Goal: Feedback & Contribution: Submit feedback/report problem

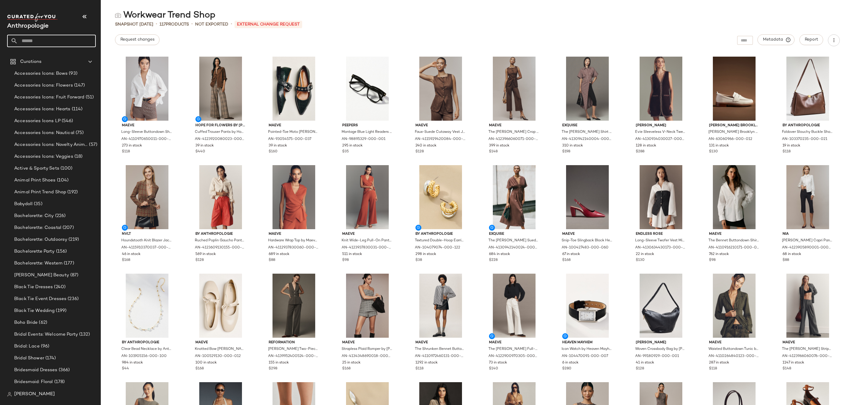
click at [63, 39] on input "text" at bounding box center [57, 41] width 78 height 12
type input "*****"
click at [35, 60] on span "Trend Shop" at bounding box center [34, 58] width 23 height 6
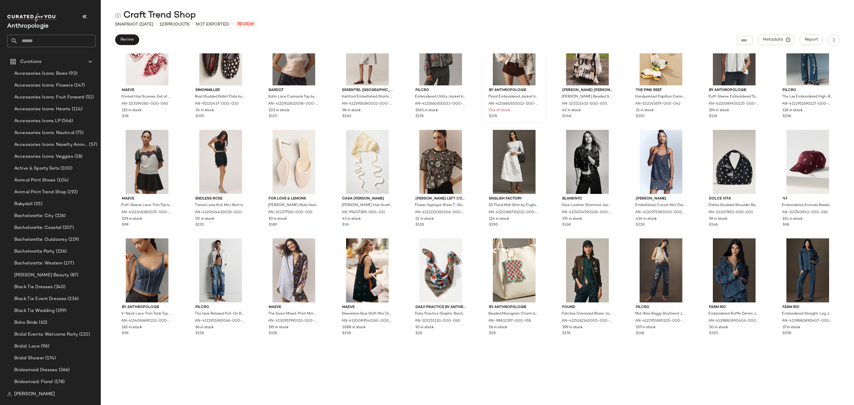
scroll to position [583, 0]
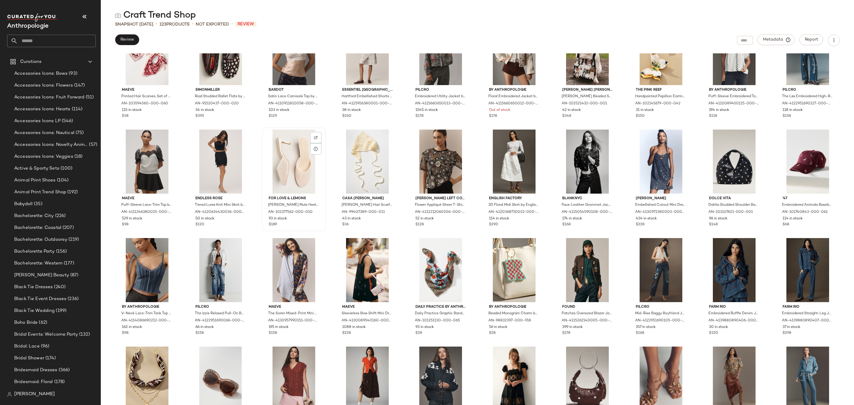
click at [280, 173] on div at bounding box center [294, 162] width 60 height 64
click at [290, 177] on div at bounding box center [294, 162] width 60 height 64
click at [315, 138] on img at bounding box center [316, 138] width 4 height 4
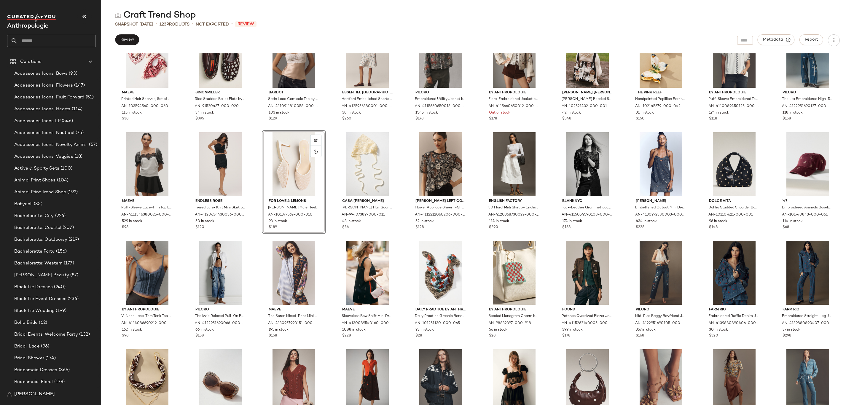
scroll to position [583, 0]
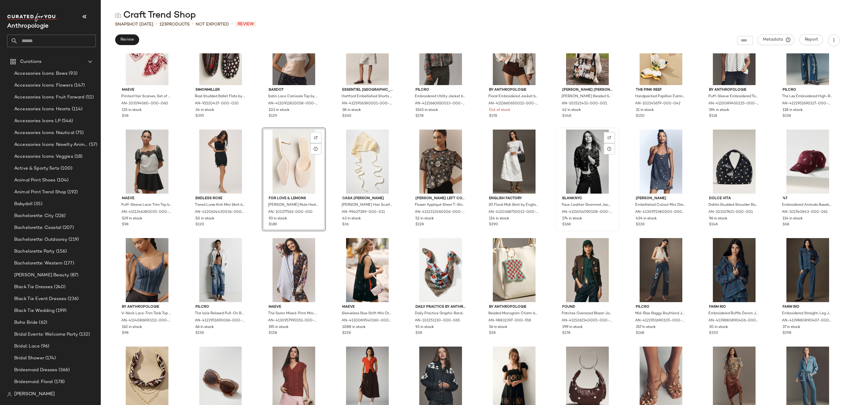
click at [574, 169] on div at bounding box center [587, 162] width 60 height 64
click at [608, 137] on img at bounding box center [610, 138] width 4 height 4
click at [679, 143] on div at bounding box center [682, 148] width 11 height 11
click at [755, 138] on img at bounding box center [756, 138] width 4 height 4
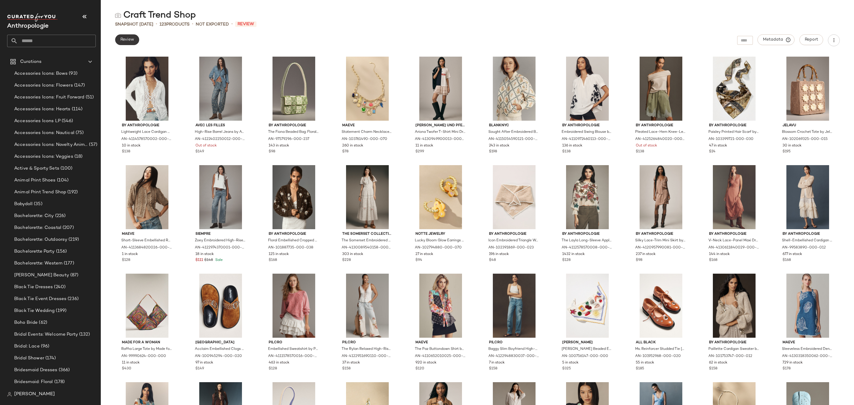
click at [133, 39] on span "Review" at bounding box center [127, 39] width 14 height 5
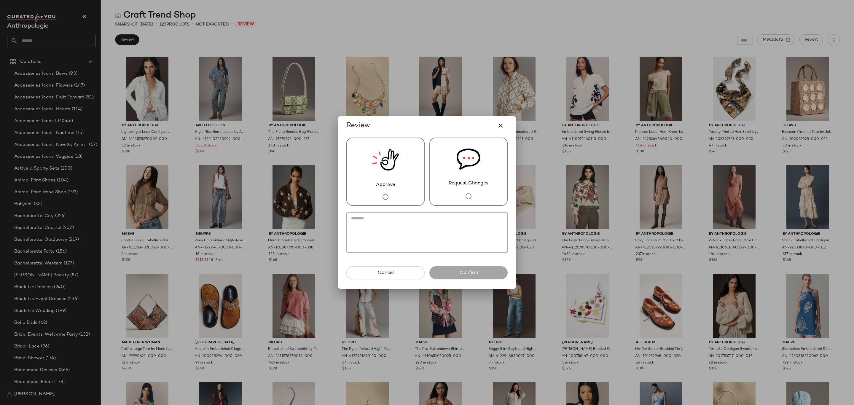
click at [457, 187] on div "Request Changes" at bounding box center [468, 172] width 78 height 68
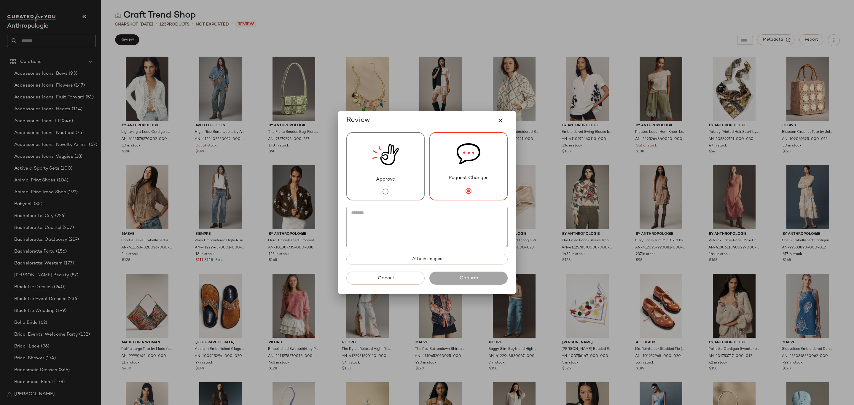
click at [365, 159] on div "Approve" at bounding box center [385, 166] width 78 height 68
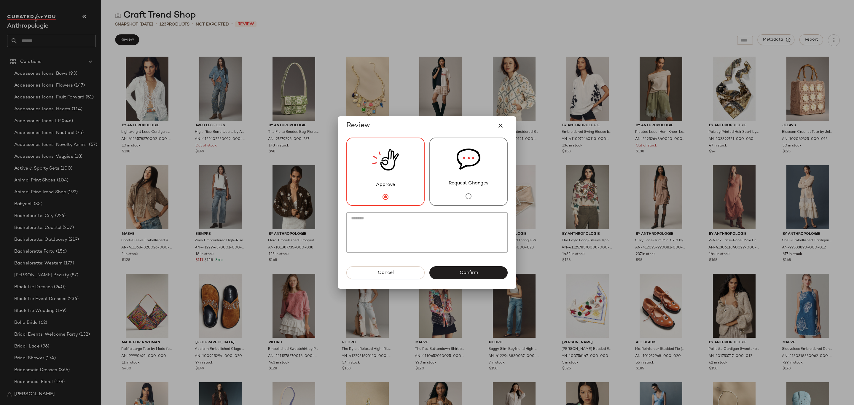
click at [451, 185] on span "Request Changes" at bounding box center [469, 183] width 40 height 7
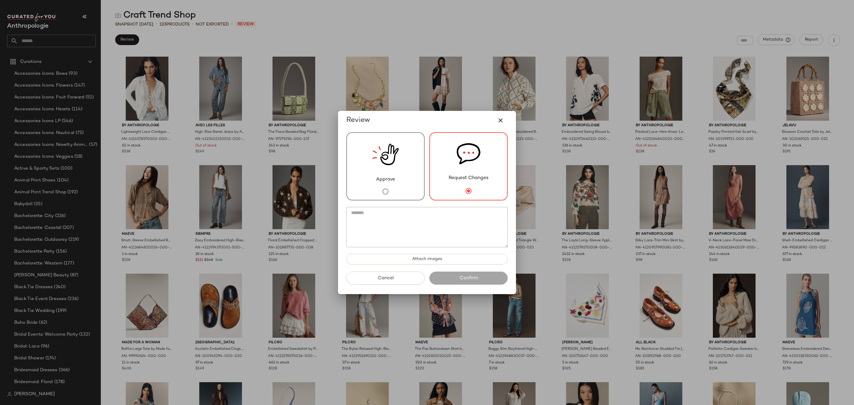
click at [444, 237] on textarea at bounding box center [426, 227] width 161 height 40
type textarea "*"
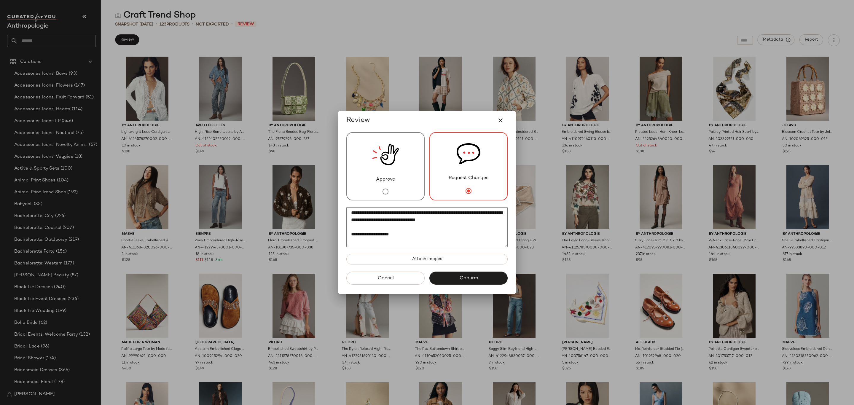
paste textarea "**********"
paste textarea "*********"
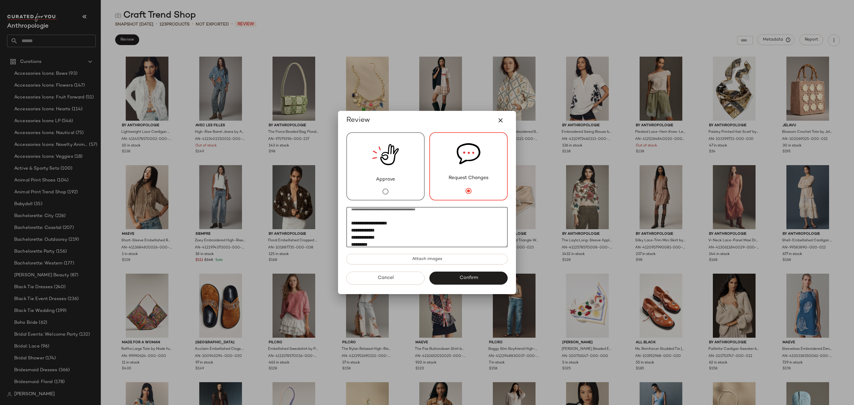
click at [388, 222] on textarea "**********" at bounding box center [426, 227] width 161 height 40
click at [434, 222] on textarea "**********" at bounding box center [426, 227] width 161 height 40
type textarea "**********"
click at [482, 277] on button "Confirm" at bounding box center [468, 278] width 78 height 13
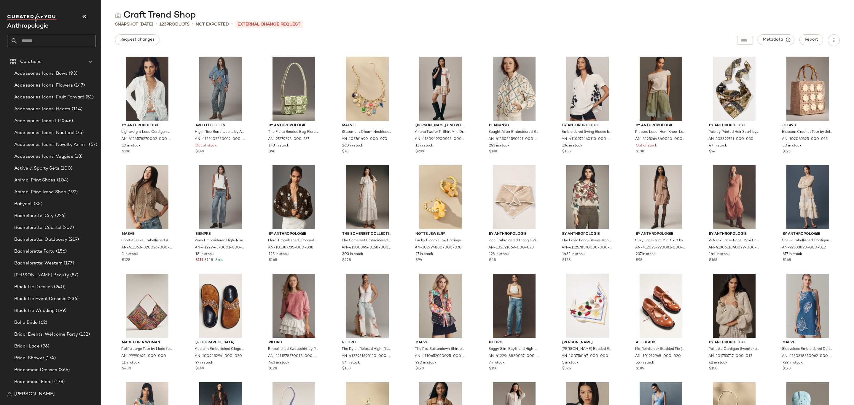
click at [72, 38] on input "text" at bounding box center [57, 41] width 78 height 12
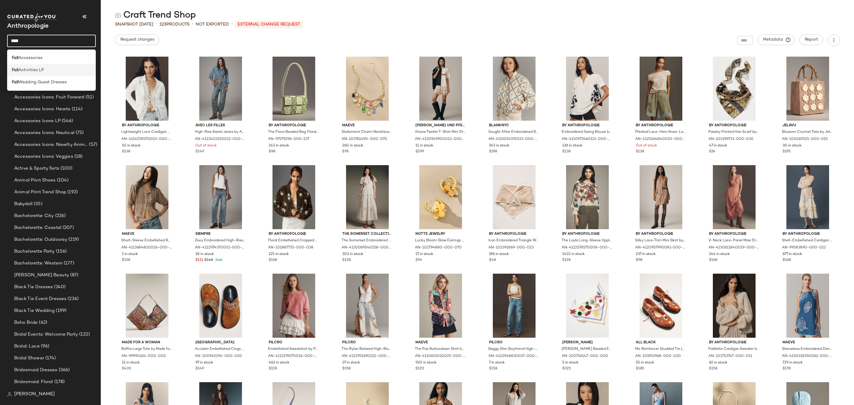
type input "****"
click at [37, 71] on span "Activities LP" at bounding box center [30, 70] width 25 height 6
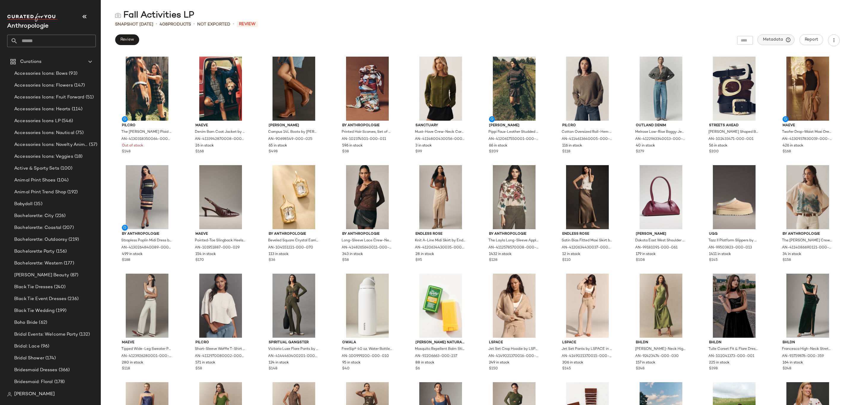
click at [770, 37] on span "Metadata" at bounding box center [776, 39] width 27 height 5
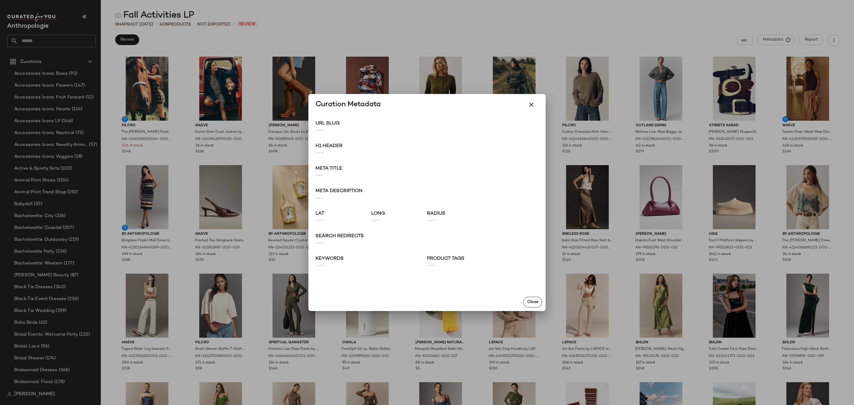
click at [377, 4] on div at bounding box center [427, 202] width 854 height 405
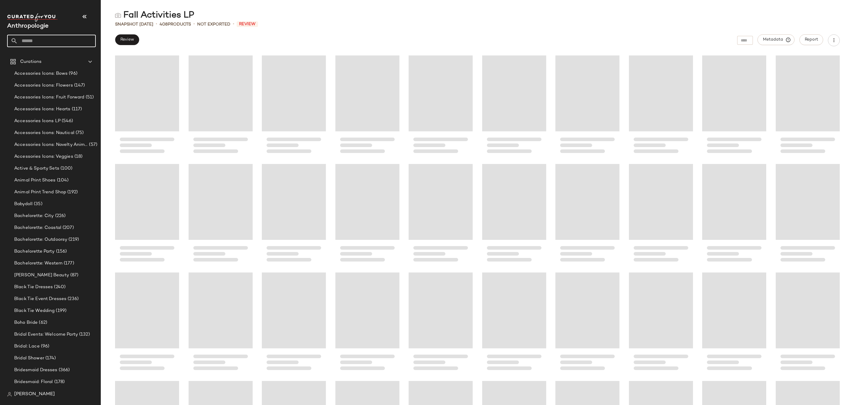
click at [28, 42] on input "text" at bounding box center [57, 41] width 78 height 12
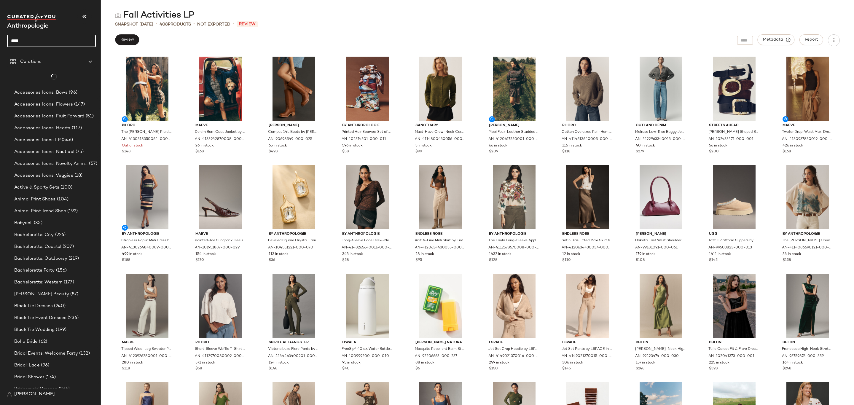
type input "******"
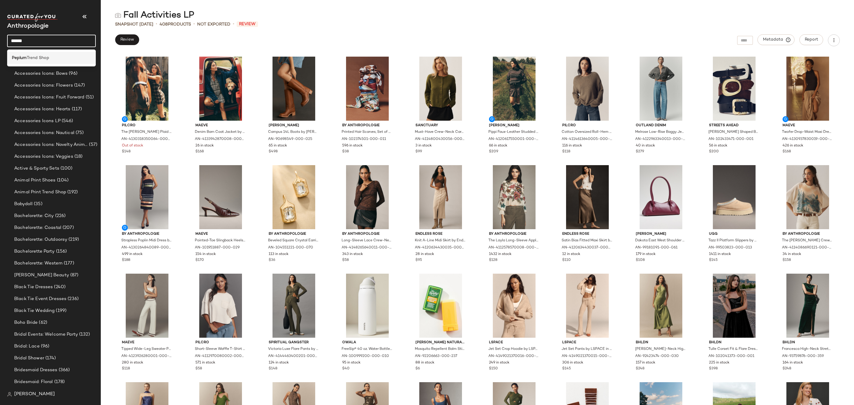
click at [22, 57] on b "Peplum" at bounding box center [19, 58] width 15 height 6
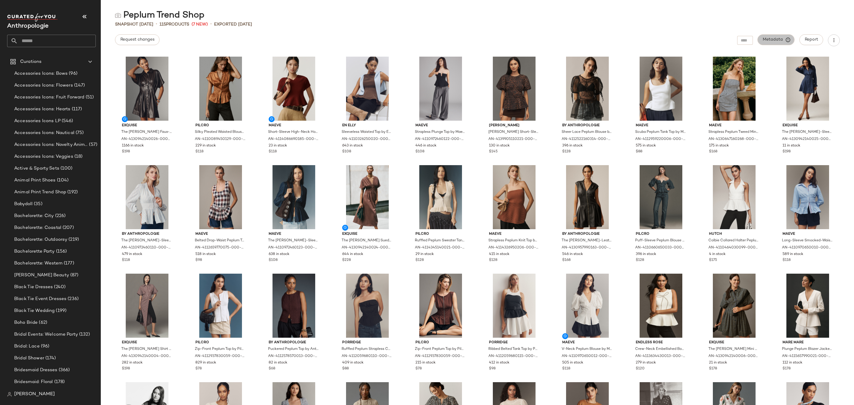
click at [767, 40] on span "Metadata" at bounding box center [776, 39] width 27 height 5
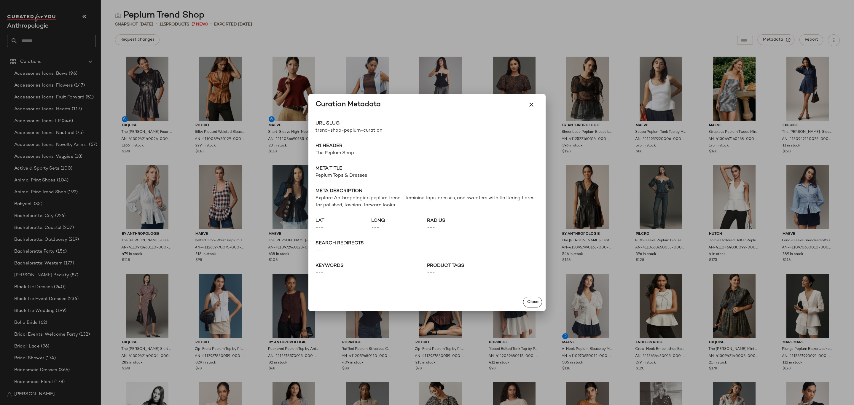
click at [337, 130] on span "trend-shop-peplum-curation" at bounding box center [370, 130] width 111 height 7
copy div "trend-shop-peplum-curation Go to Shop"
click at [418, 22] on div at bounding box center [427, 202] width 854 height 405
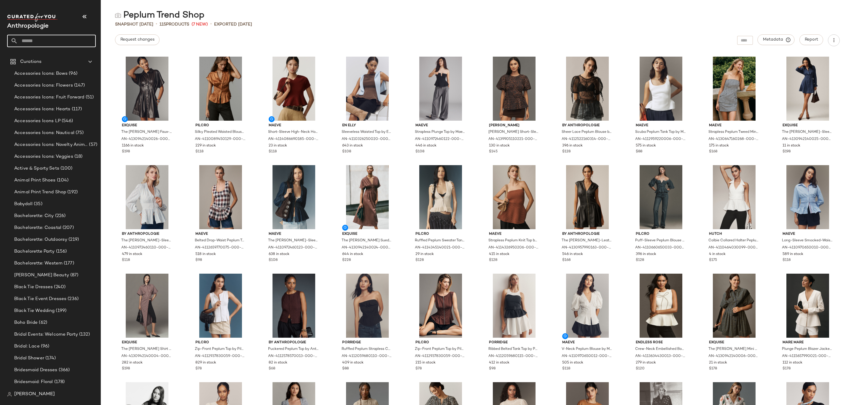
click at [41, 44] on input "text" at bounding box center [57, 41] width 78 height 12
type input "*****"
click at [48, 56] on div "Craft Trend Shop" at bounding box center [51, 58] width 79 height 6
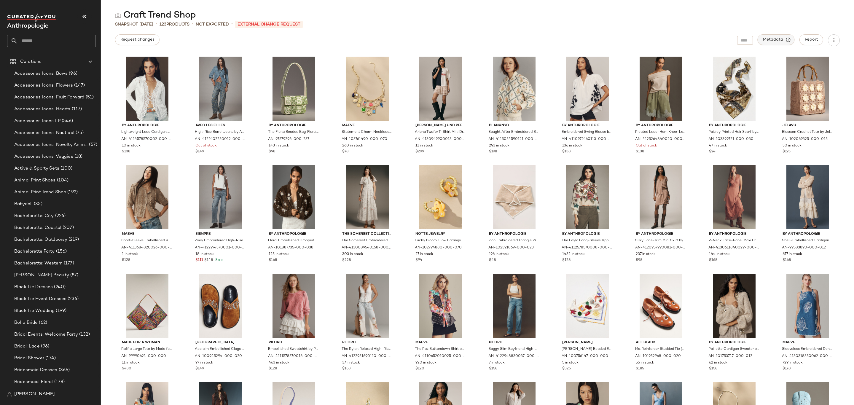
click at [774, 40] on span "Metadata" at bounding box center [776, 39] width 27 height 5
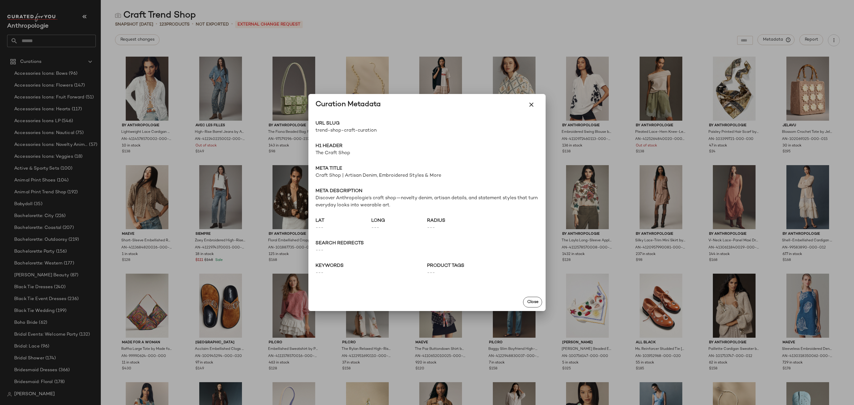
click at [351, 131] on span "trend-shop-craft-curation" at bounding box center [370, 130] width 111 height 7
copy div "trend-shop-craft-curation Go to Shop"
click at [458, 5] on div at bounding box center [427, 202] width 854 height 405
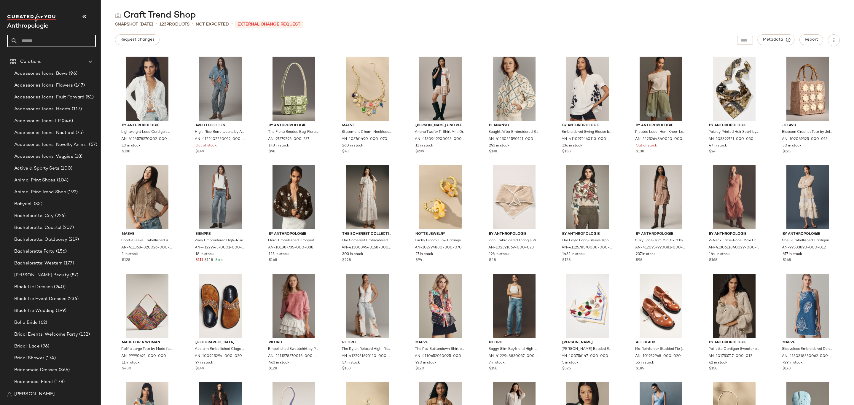
click at [30, 44] on input "text" at bounding box center [57, 41] width 78 height 12
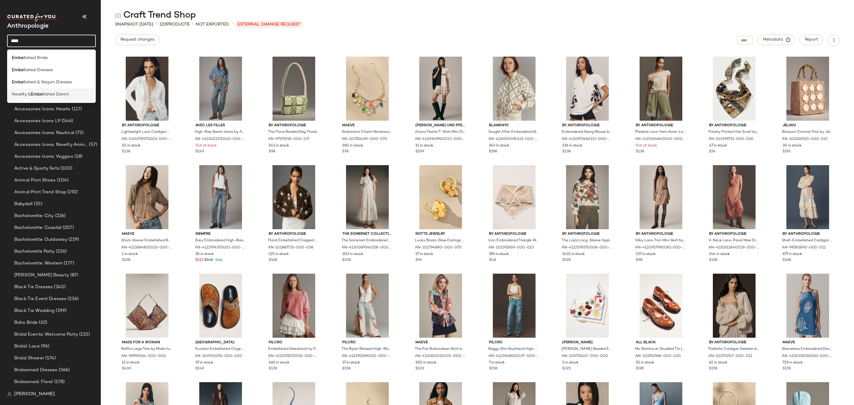
type input "****"
click at [58, 97] on span "llished Denim" at bounding box center [55, 94] width 27 height 6
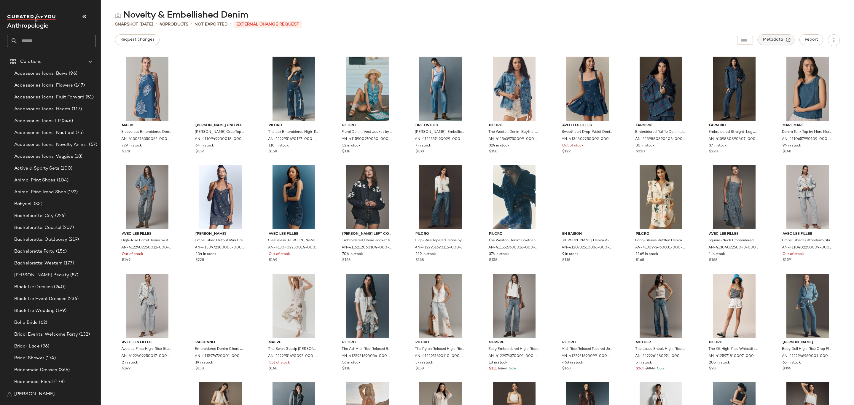
click at [773, 38] on span "Metadata" at bounding box center [776, 39] width 27 height 5
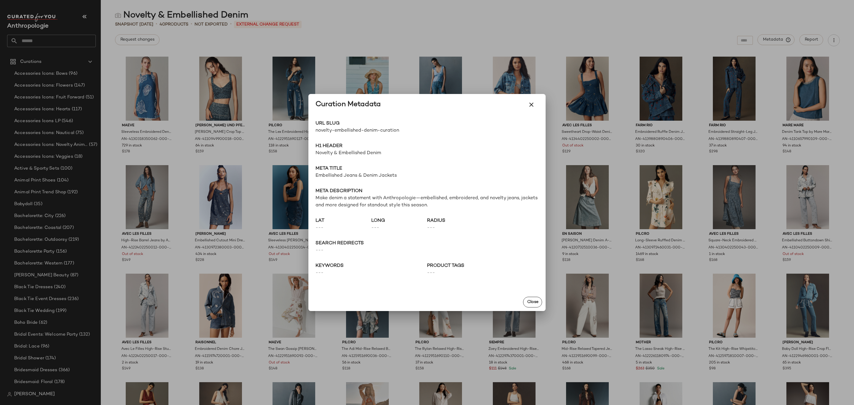
click at [341, 133] on span "novelty-embellished-denim-curation" at bounding box center [370, 130] width 111 height 7
copy div "novelty-embellished-denim-curation Go to Shop"
click at [452, 30] on div at bounding box center [427, 202] width 854 height 405
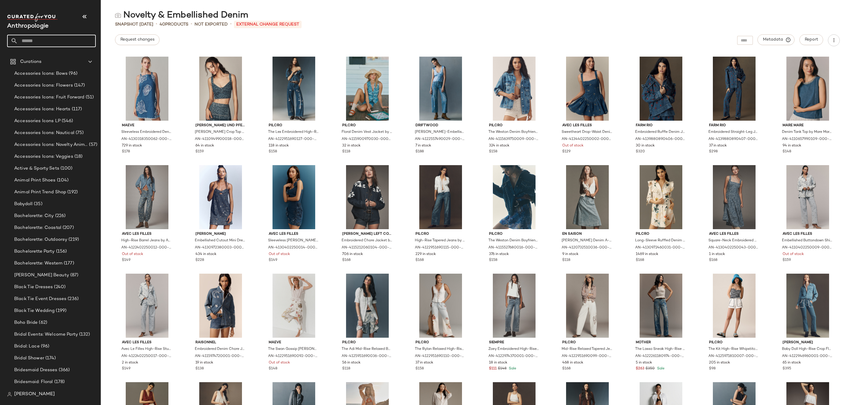
click at [38, 43] on input "text" at bounding box center [57, 41] width 78 height 12
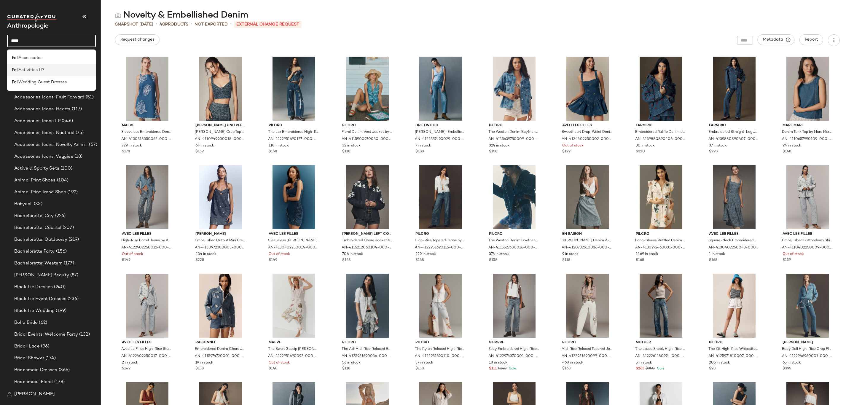
type input "****"
click at [33, 72] on span "Activities LP" at bounding box center [30, 70] width 25 height 6
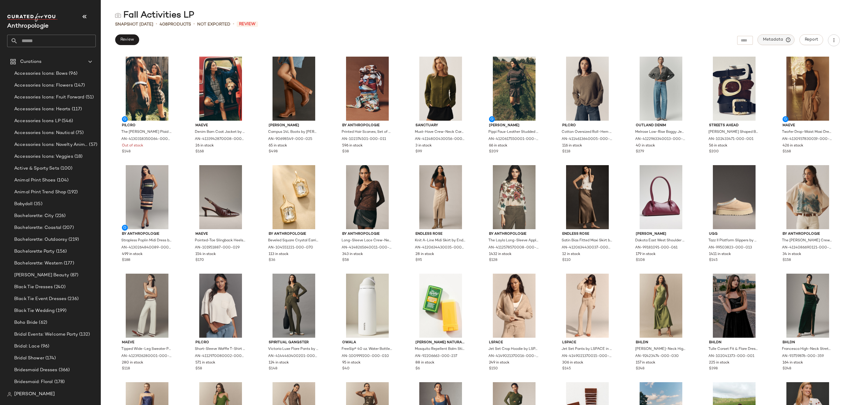
click at [777, 39] on span "Metadata" at bounding box center [776, 39] width 27 height 5
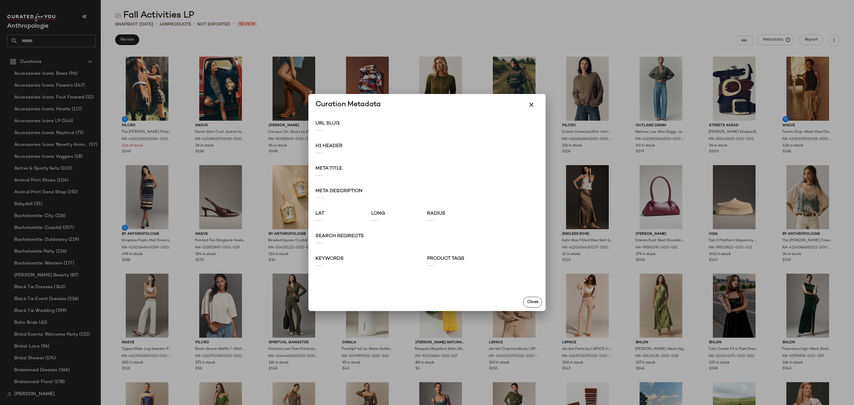
click at [352, 26] on div at bounding box center [427, 202] width 854 height 405
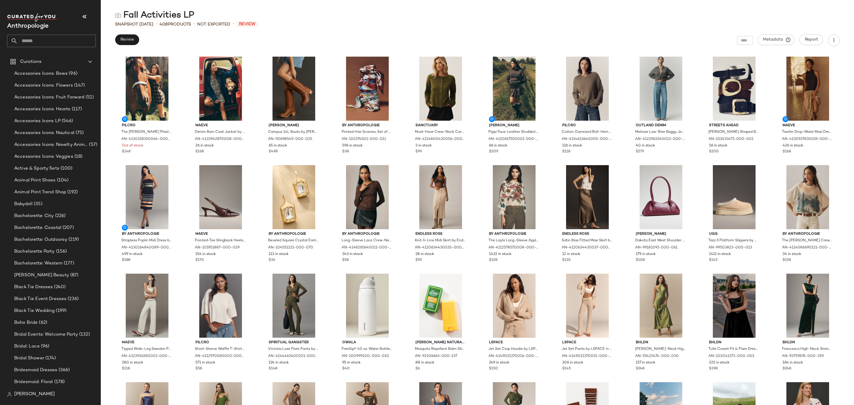
click at [67, 44] on input "text" at bounding box center [57, 41] width 78 height 12
type input "****"
click at [51, 61] on div "Faux Leather Trend Shop" at bounding box center [51, 58] width 89 height 12
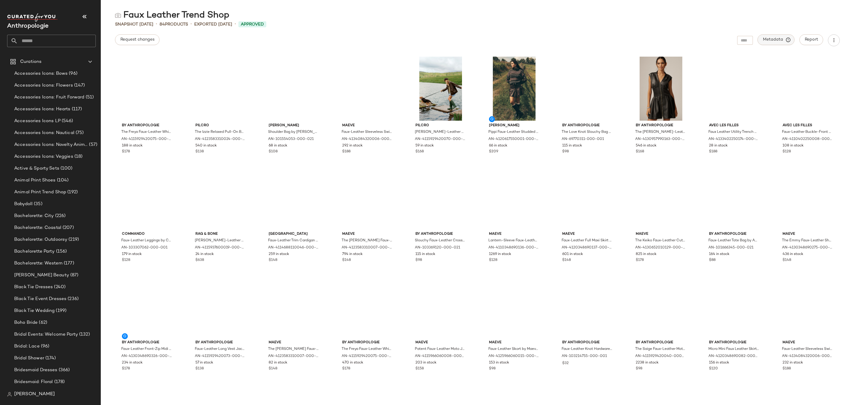
click at [769, 38] on span "Metadata" at bounding box center [776, 39] width 27 height 5
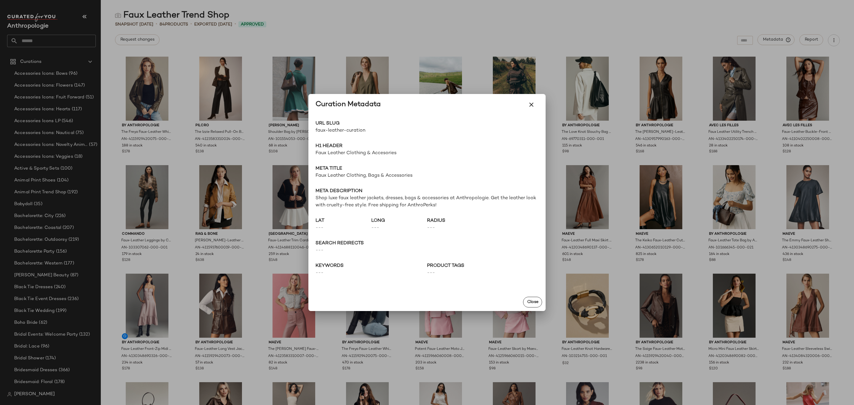
click at [328, 132] on span "faux-leather-curation" at bounding box center [370, 130] width 111 height 7
copy div "faux-leather-curation Go to Shop"
click at [33, 36] on div at bounding box center [427, 202] width 854 height 405
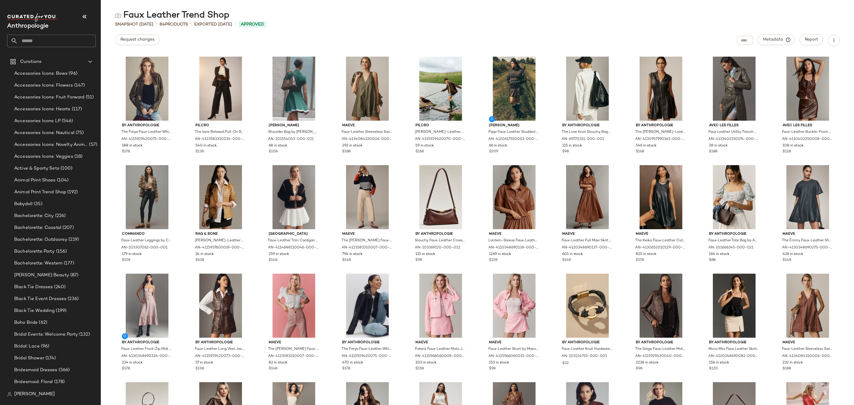
click at [35, 37] on input "text" at bounding box center [57, 41] width 78 height 12
type input "****"
click at [42, 60] on span "wear Trend Shop" at bounding box center [39, 58] width 33 height 6
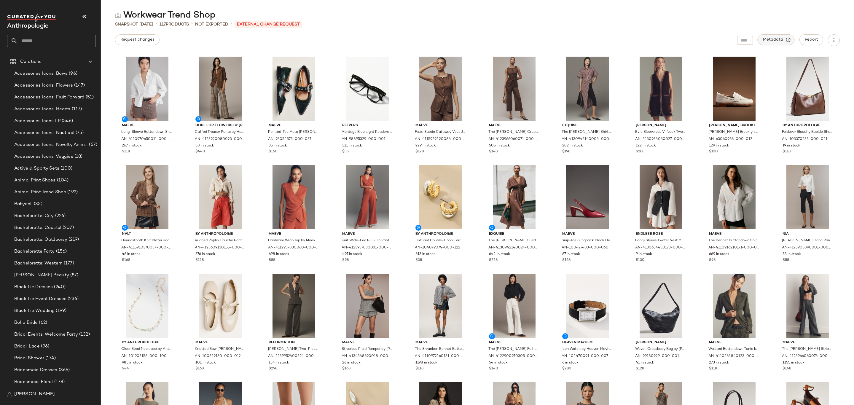
click at [768, 36] on button "Metadata" at bounding box center [776, 39] width 37 height 11
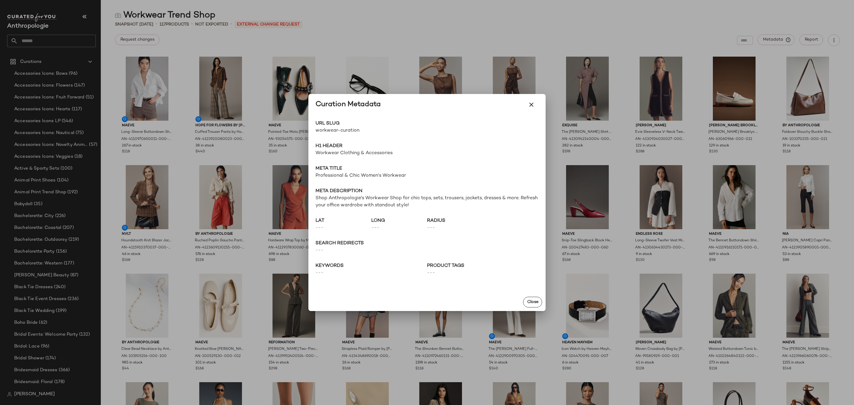
click at [348, 129] on span "workwear-curation" at bounding box center [370, 130] width 111 height 7
click at [247, 10] on div at bounding box center [427, 202] width 854 height 405
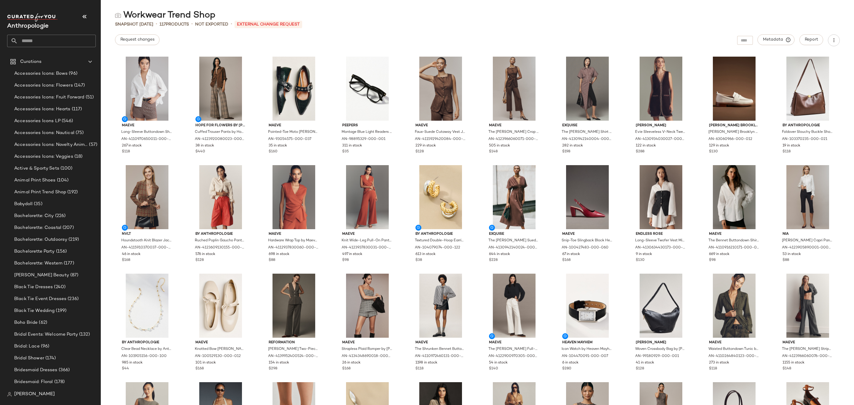
click at [75, 32] on div "Anthropologie" at bounding box center [51, 30] width 89 height 34
click at [68, 35] on input "text" at bounding box center [57, 41] width 78 height 12
type input "******"
